Goal: Information Seeking & Learning: Find specific fact

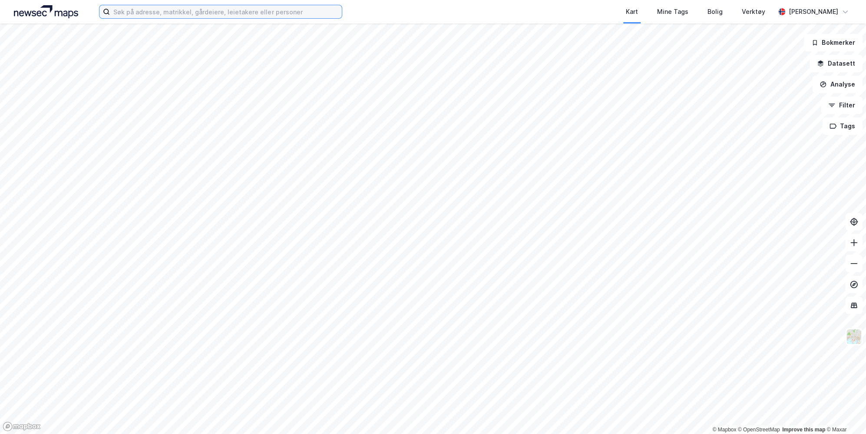
click at [149, 8] on input at bounding box center [226, 11] width 232 height 13
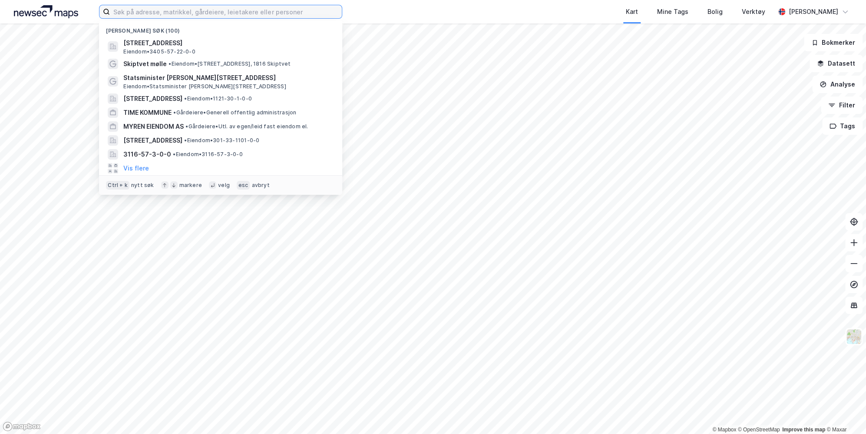
paste input "[STREET_ADDRESS]"
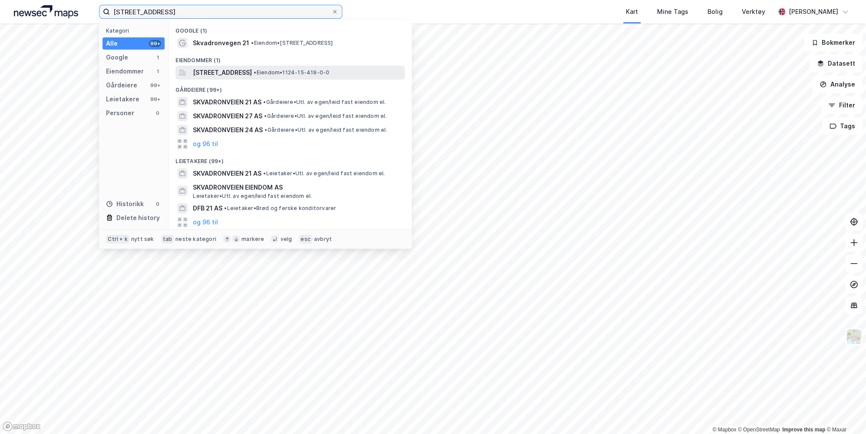
type input "[STREET_ADDRESS]"
click at [252, 74] on span "[STREET_ADDRESS]" at bounding box center [222, 72] width 59 height 10
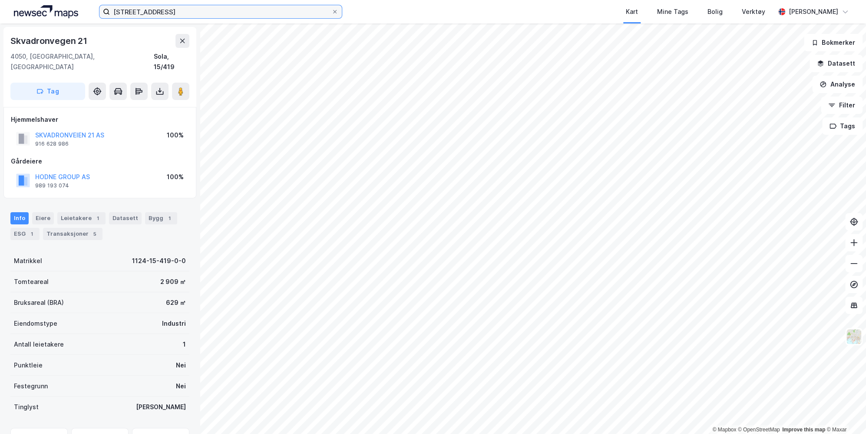
drag, startPoint x: 174, startPoint y: 10, endPoint x: -20, endPoint y: 8, distance: 194.2
click at [0, 8] on html "Skvadronveien 21 Kart Mine Tags Bolig Verktøy [PERSON_NAME] © Mapbox © OpenStre…" at bounding box center [433, 217] width 866 height 434
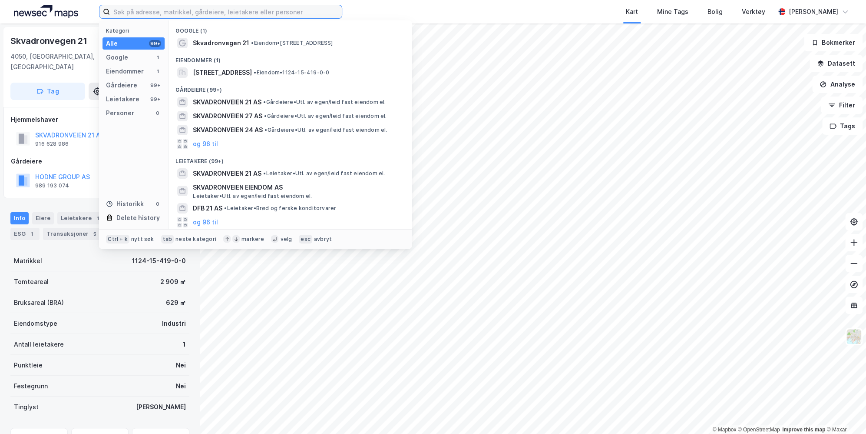
paste input "Randabergveien 306"
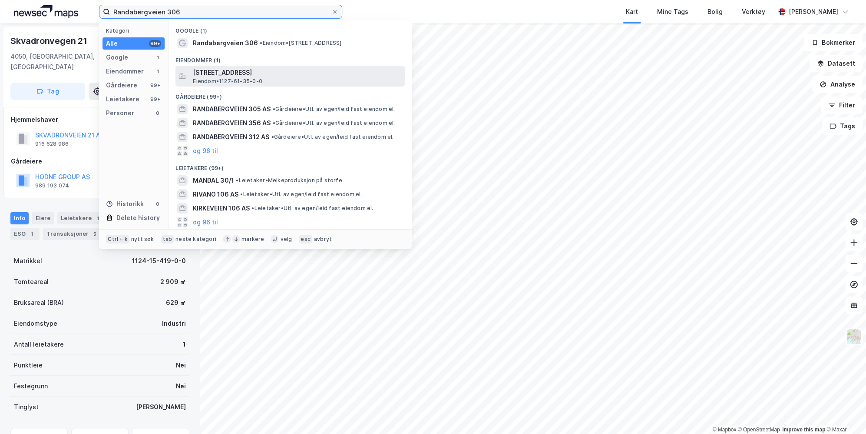
type input "Randabergveien 306"
click at [240, 79] on span "Eiendom • 1127-61-35-0-0" at bounding box center [227, 81] width 69 height 7
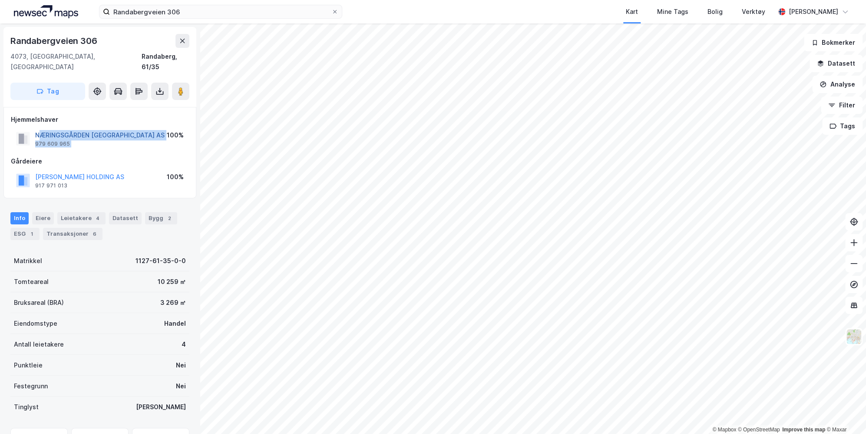
drag, startPoint x: 154, startPoint y: 127, endPoint x: 41, endPoint y: 124, distance: 112.5
click at [41, 128] on div "NÆRINGSGÅRDEN [GEOGRAPHIC_DATA] AS 979 609 965 100%" at bounding box center [100, 138] width 178 height 21
drag, startPoint x: 41, startPoint y: 124, endPoint x: 84, endPoint y: 136, distance: 44.6
click at [84, 136] on div "NÆRINGSGÅRDEN [GEOGRAPHIC_DATA] AS 979 609 965" at bounding box center [99, 138] width 129 height 17
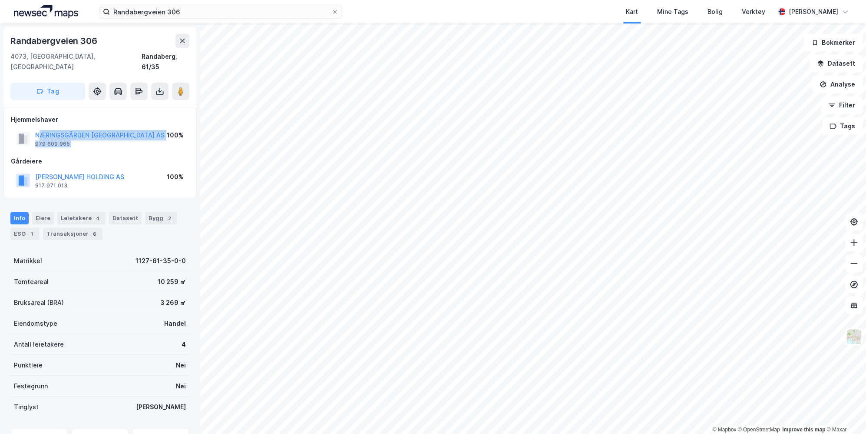
drag, startPoint x: 84, startPoint y: 136, endPoint x: 81, endPoint y: 142, distance: 6.2
click at [79, 138] on div "Hjemmelshaver NÆRINGSGÅRDEN [GEOGRAPHIC_DATA] AS 979 609 965 100% Gårdeiere [PE…" at bounding box center [100, 152] width 178 height 76
click at [82, 156] on div "Gårdeiere" at bounding box center [100, 161] width 178 height 10
drag, startPoint x: 77, startPoint y: 132, endPoint x: 36, endPoint y: 130, distance: 41.3
click at [36, 130] on div "NÆRINGSGÅRDEN [GEOGRAPHIC_DATA] AS 979 609 965" at bounding box center [99, 138] width 129 height 17
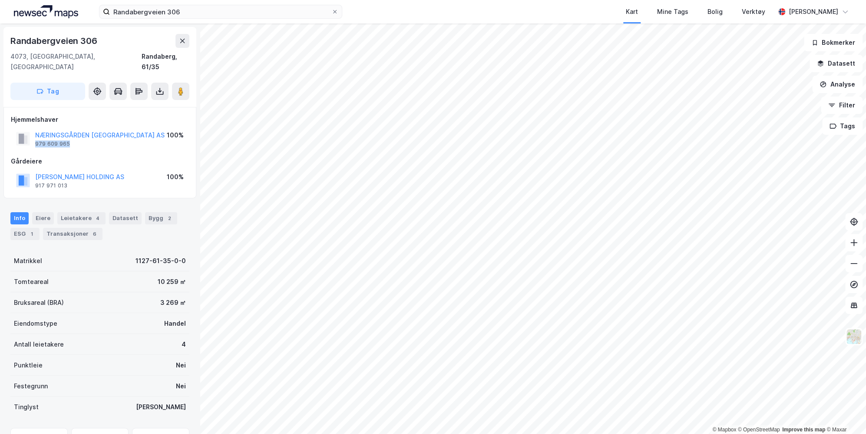
copy div "979 609 965"
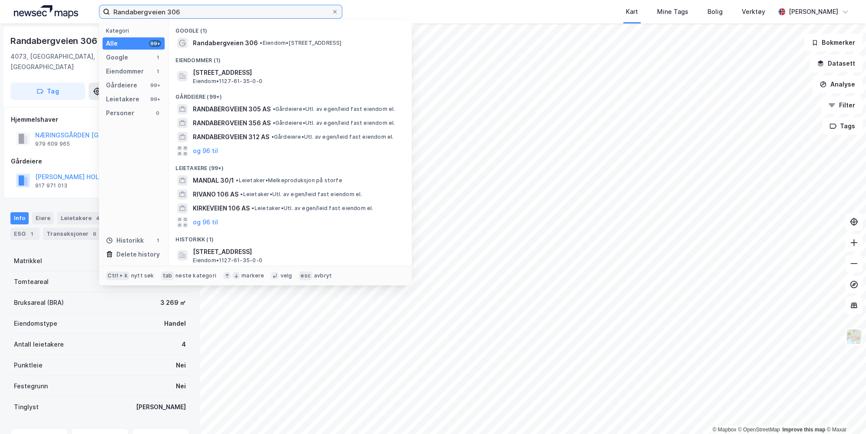
drag, startPoint x: 275, startPoint y: 16, endPoint x: -100, endPoint y: 4, distance: 375.5
click at [0, 4] on html "Randabergveien 306 Kategori Alle 99+ Google 1 Eiendommer 1 Gårdeiere 99+ Leieta…" at bounding box center [433, 217] width 866 height 434
paste input "[STREET_ADDRESS]"
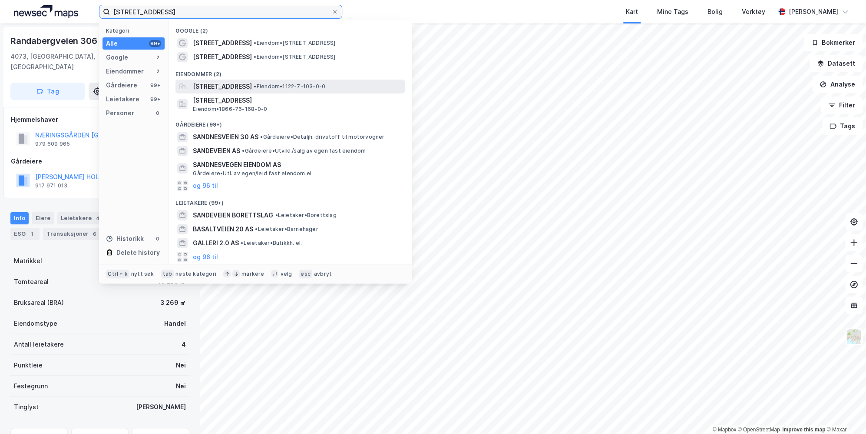
type input "[STREET_ADDRESS]"
click at [252, 84] on span "[STREET_ADDRESS]" at bounding box center [222, 86] width 59 height 10
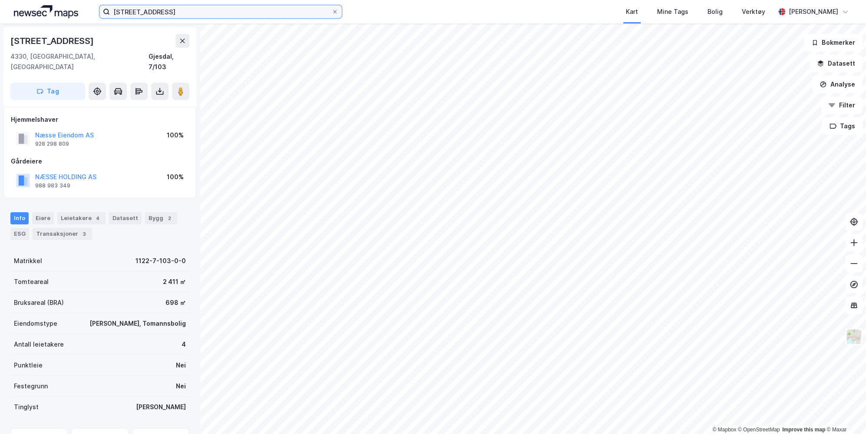
click at [141, 10] on input "[STREET_ADDRESS]" at bounding box center [221, 11] width 222 height 13
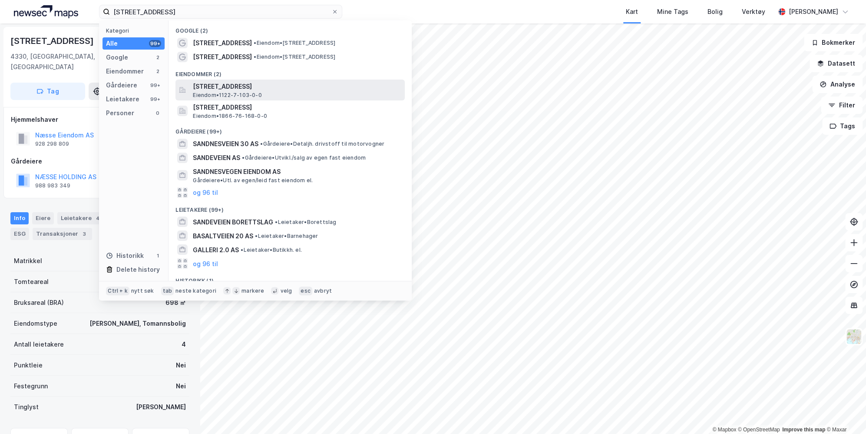
click at [282, 91] on span "[STREET_ADDRESS]" at bounding box center [297, 86] width 209 height 10
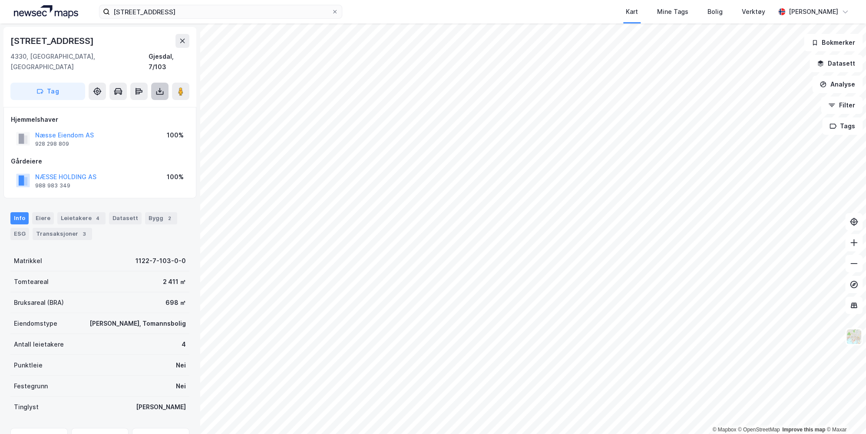
drag, startPoint x: 160, startPoint y: 81, endPoint x: 162, endPoint y: 87, distance: 6.3
click at [160, 88] on icon at bounding box center [159, 90] width 1 height 5
click at [157, 102] on div "Last ned grunnbok" at bounding box center [122, 109] width 93 height 14
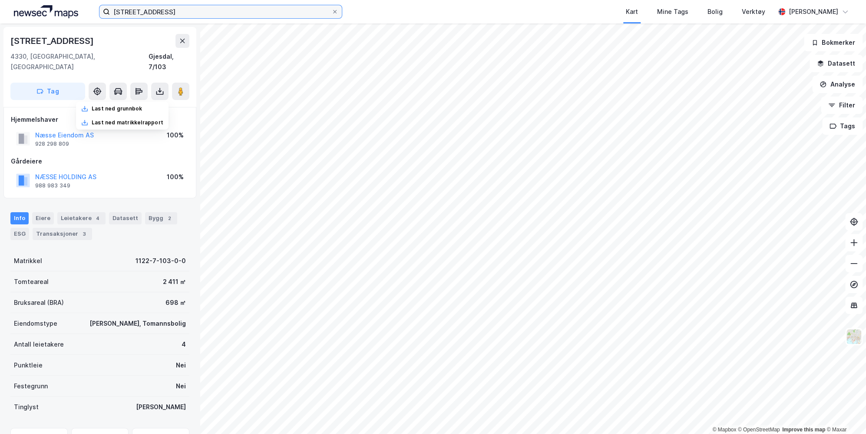
click at [180, 8] on input "[STREET_ADDRESS]" at bounding box center [221, 11] width 222 height 13
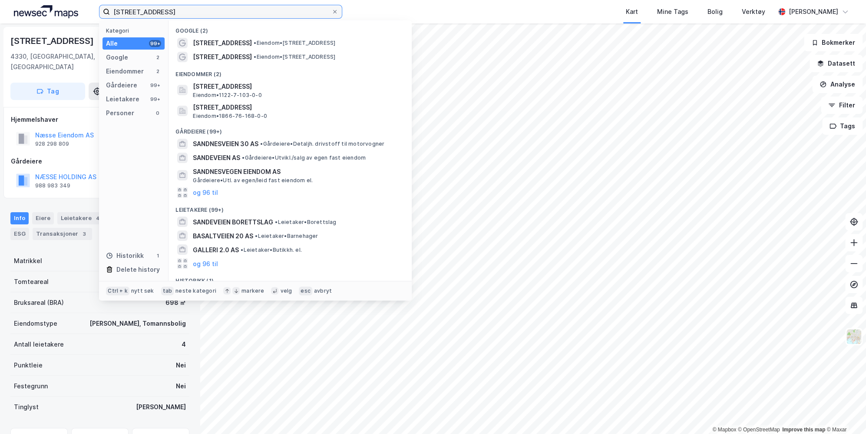
drag, startPoint x: 152, startPoint y: 14, endPoint x: -156, endPoint y: 25, distance: 308.2
click at [0, 25] on html "[STREET_ADDRESS] Kategori Alle 99+ Google 2 Eiendommer 2 Gårdeiere 99+ Leietake…" at bounding box center [433, 217] width 866 height 434
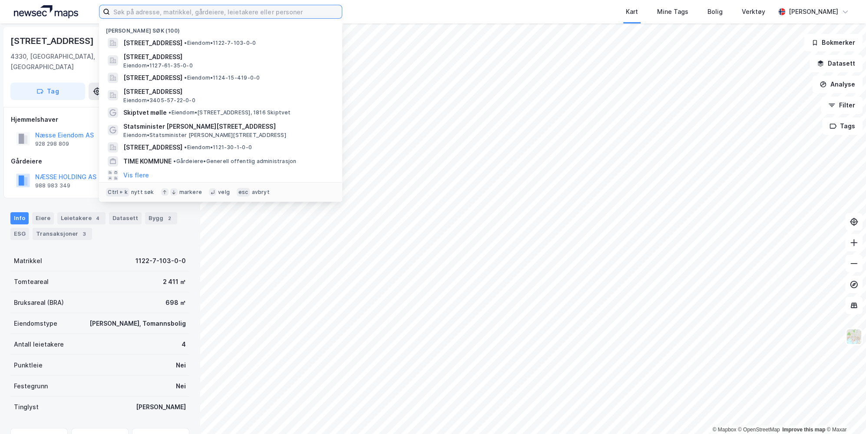
paste input "[STREET_ADDRESS],"
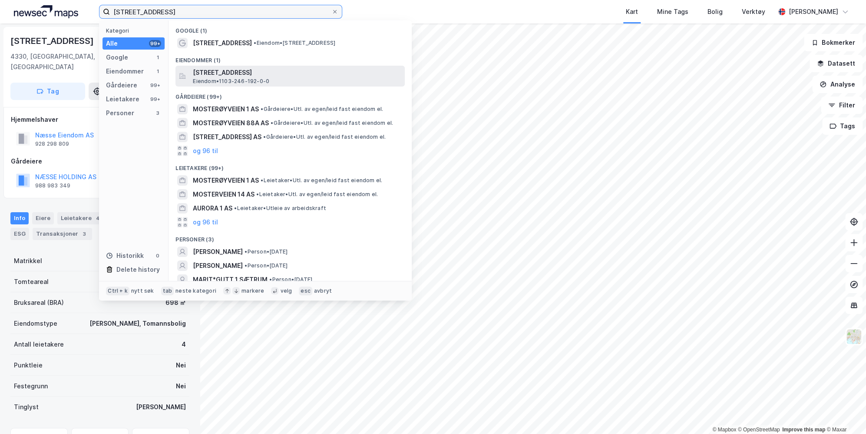
type input "[STREET_ADDRESS]"
click at [268, 70] on span "[STREET_ADDRESS]" at bounding box center [297, 72] width 209 height 10
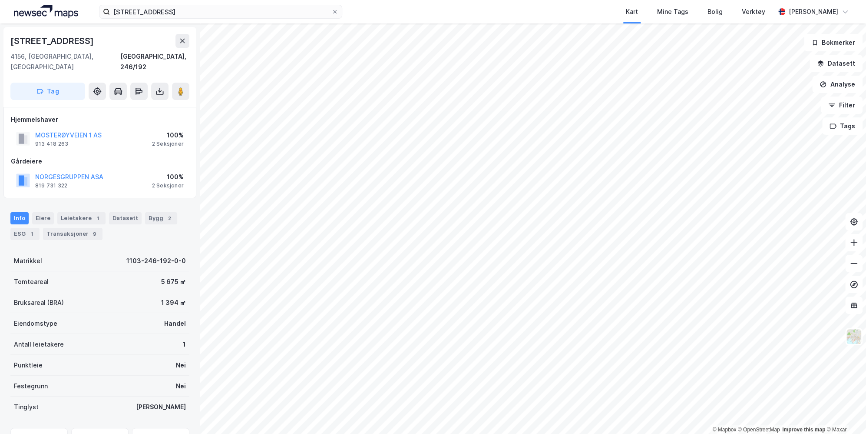
scroll to position [1, 0]
drag, startPoint x: 120, startPoint y: 126, endPoint x: 32, endPoint y: 123, distance: 88.3
click at [32, 127] on div "MOSTERØYVEIEN 1 AS 913 418 263 100% 2 Seksjoner" at bounding box center [100, 137] width 178 height 21
drag, startPoint x: 32, startPoint y: 123, endPoint x: 33, endPoint y: 129, distance: 6.6
click at [33, 129] on div "MOSTERØYVEIEN 1 AS 913 418 263" at bounding box center [59, 137] width 86 height 17
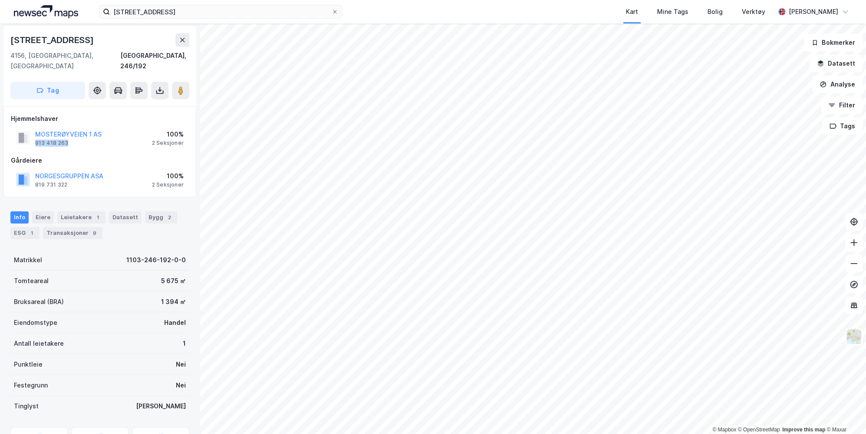
copy div "913 418 263"
drag, startPoint x: 215, startPoint y: 21, endPoint x: 180, endPoint y: 13, distance: 35.6
click at [178, 17] on div "Mosterøyveien 1 Kart Mine Tags Bolig Verktøy [PERSON_NAME]" at bounding box center [433, 11] width 866 height 23
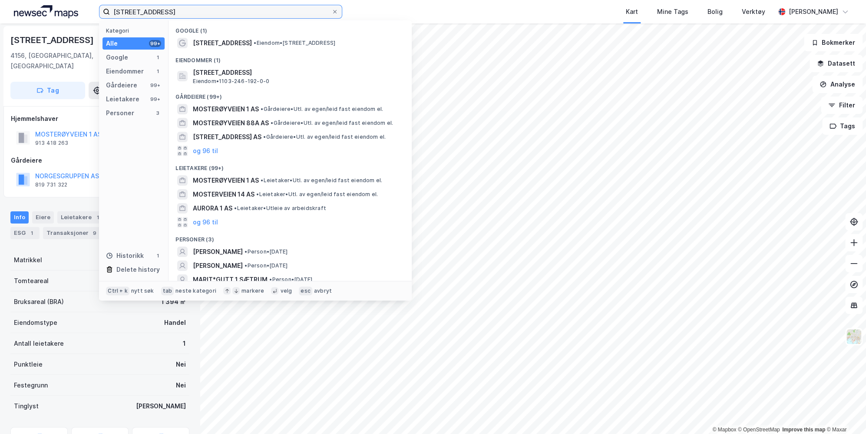
click at [180, 13] on input "[STREET_ADDRESS]" at bounding box center [221, 11] width 222 height 13
paste input "Ryfylkevegen 1982"
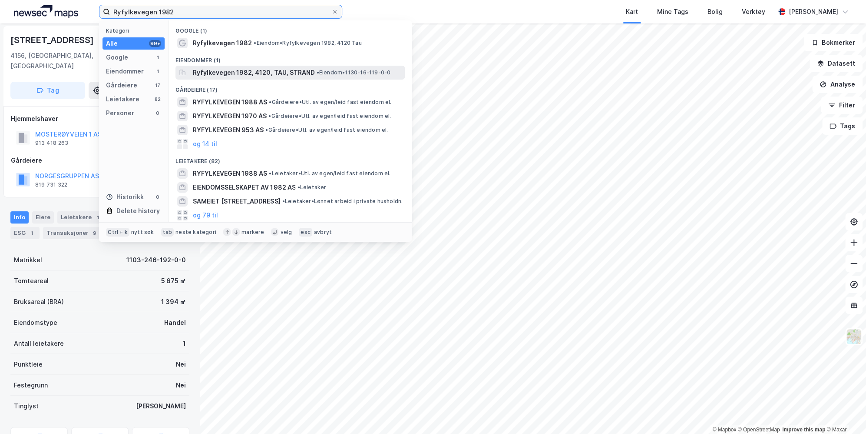
type input "Ryfylkevegen 1982"
click at [247, 75] on span "Ryfylkevegen 1982, 4120, TAU, STRAND" at bounding box center [254, 72] width 122 height 10
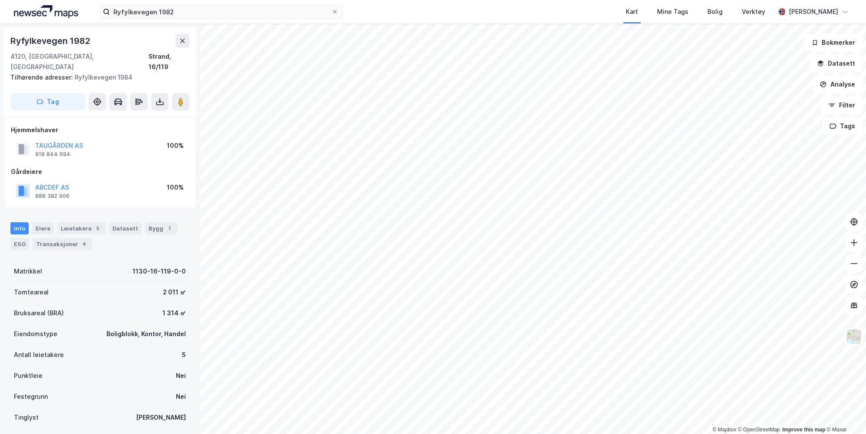
scroll to position [1, 0]
drag, startPoint x: 77, startPoint y: 142, endPoint x: 35, endPoint y: 142, distance: 41.7
click at [35, 142] on div "TAUGÅRDEN AS 918 844 694" at bounding box center [59, 147] width 48 height 17
copy div "918 844 694"
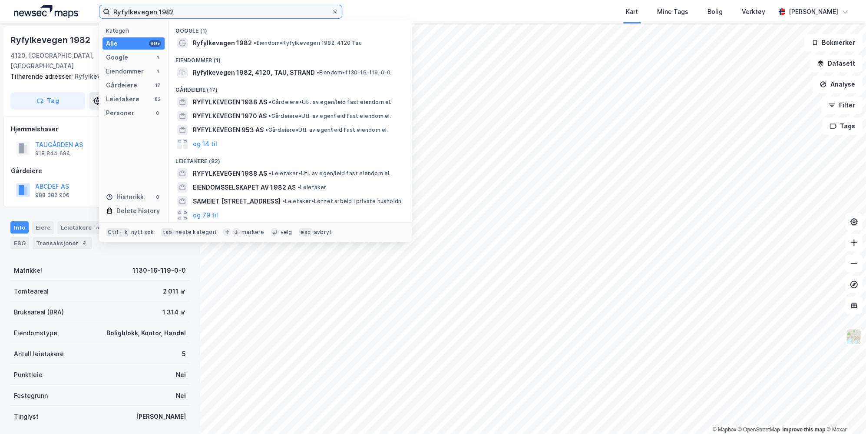
drag, startPoint x: 211, startPoint y: 15, endPoint x: -74, endPoint y: 46, distance: 287.1
click at [0, 46] on html "Ryfylkevegen 1982 Kategori Alle 99+ Google 1 Eiendommer 1 Gårdeiere 17 Leietake…" at bounding box center [433, 217] width 866 height 434
paste input "Auglendsmyrå 5"
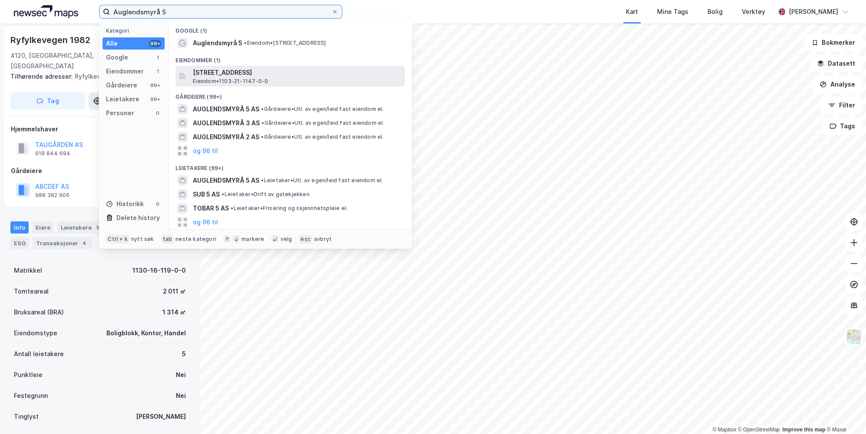
type input "Auglendsmyrå 5"
click at [235, 73] on span "[STREET_ADDRESS]" at bounding box center [297, 72] width 209 height 10
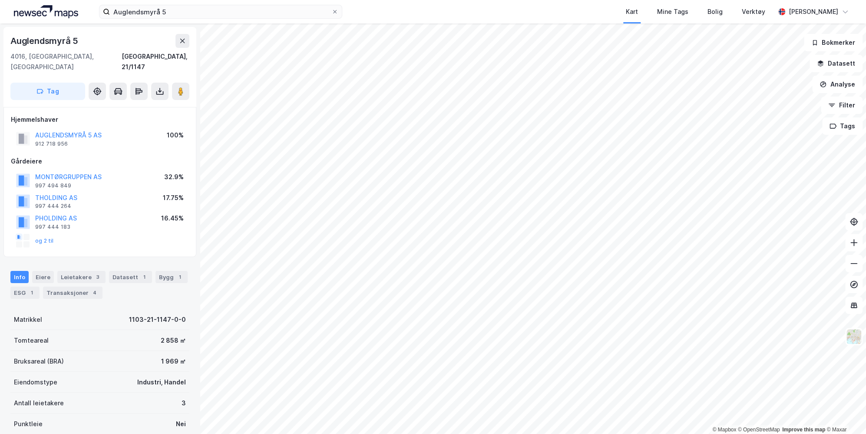
scroll to position [1, 0]
click at [0, 0] on button "og 2 til" at bounding box center [0, 0] width 0 height 0
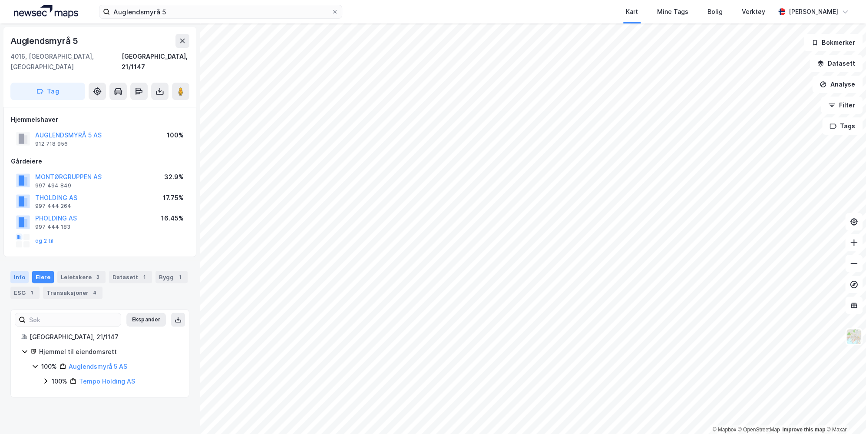
click at [15, 271] on div "Info" at bounding box center [19, 277] width 18 height 12
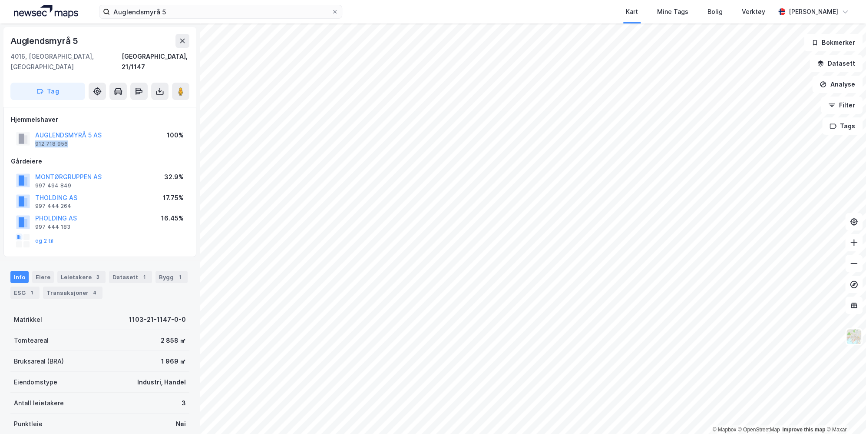
drag, startPoint x: 79, startPoint y: 135, endPoint x: 33, endPoint y: 134, distance: 45.6
click at [33, 134] on div "AUGLENDSMYRÅ 5 AS 912 718 956" at bounding box center [59, 138] width 86 height 17
